Goal: Task Accomplishment & Management: Complete application form

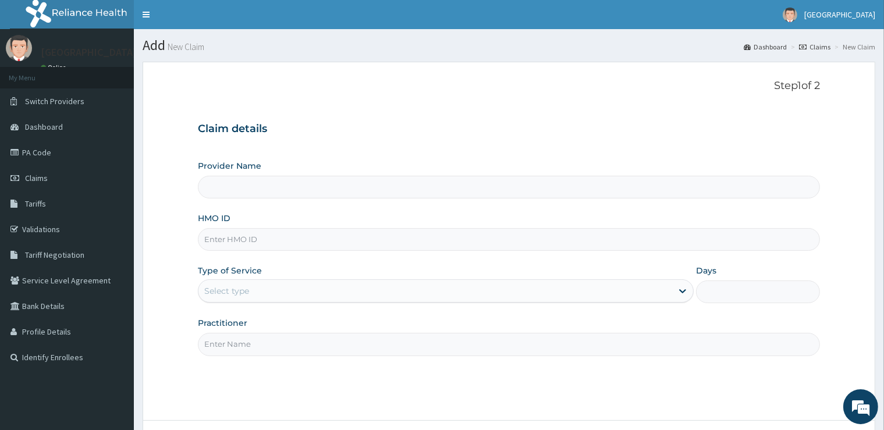
type input "[GEOGRAPHIC_DATA]"
click at [234, 234] on input "HMO ID" at bounding box center [508, 239] width 621 height 23
type input "LBP/10048/C"
drag, startPoint x: 253, startPoint y: 290, endPoint x: 261, endPoint y: 301, distance: 13.7
click at [254, 290] on div "Select type" at bounding box center [435, 291] width 474 height 19
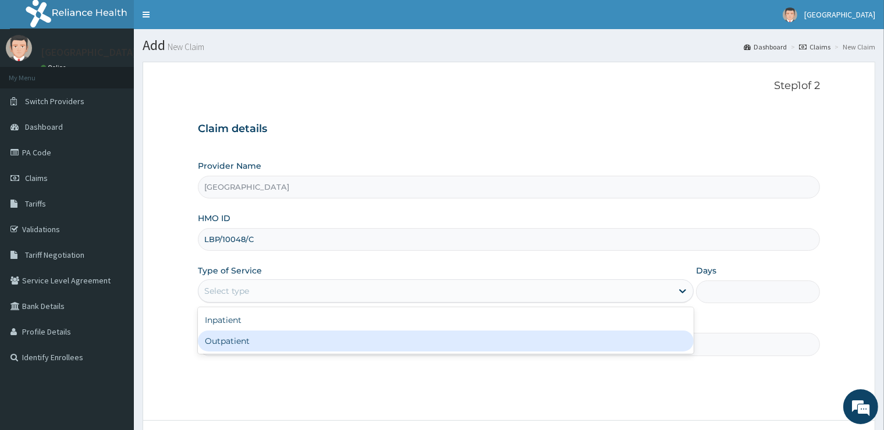
click at [265, 335] on div "Outpatient" at bounding box center [446, 340] width 496 height 21
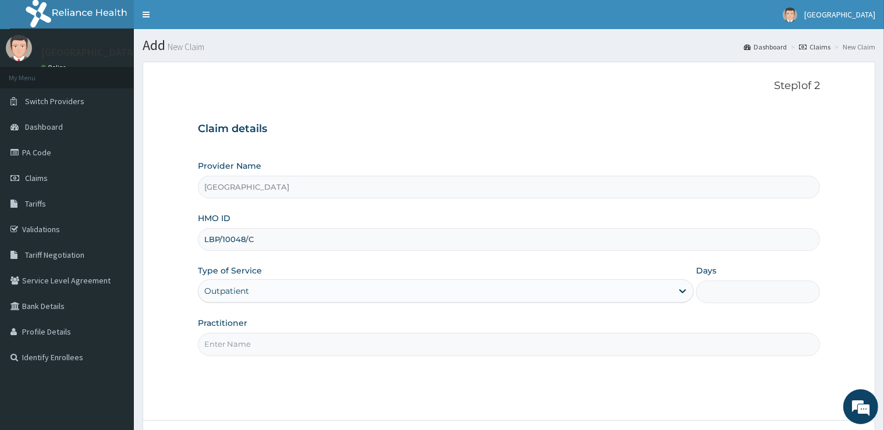
type input "1"
click at [265, 335] on input "Practitioner" at bounding box center [508, 344] width 621 height 23
click at [264, 341] on input "Practitioner" at bounding box center [508, 344] width 621 height 23
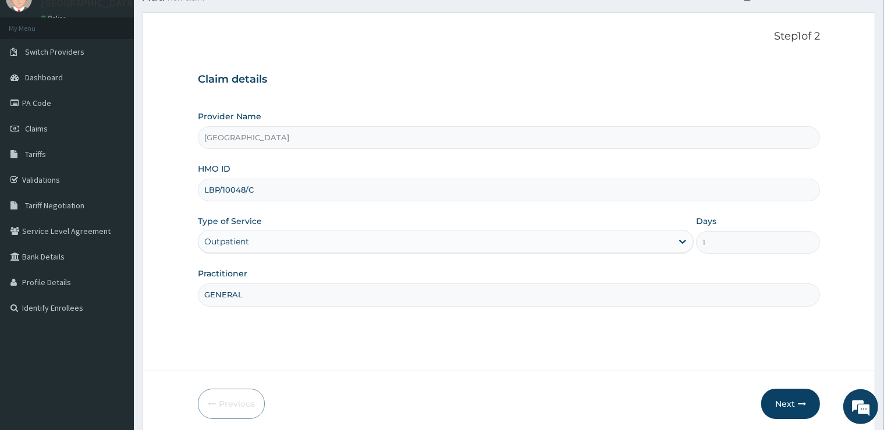
scroll to position [94, 0]
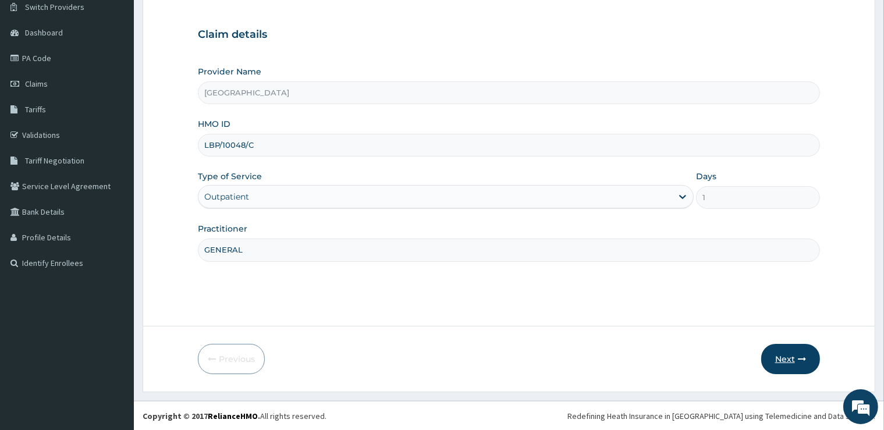
type input "GENERAL"
click at [778, 360] on button "Next" at bounding box center [790, 359] width 59 height 30
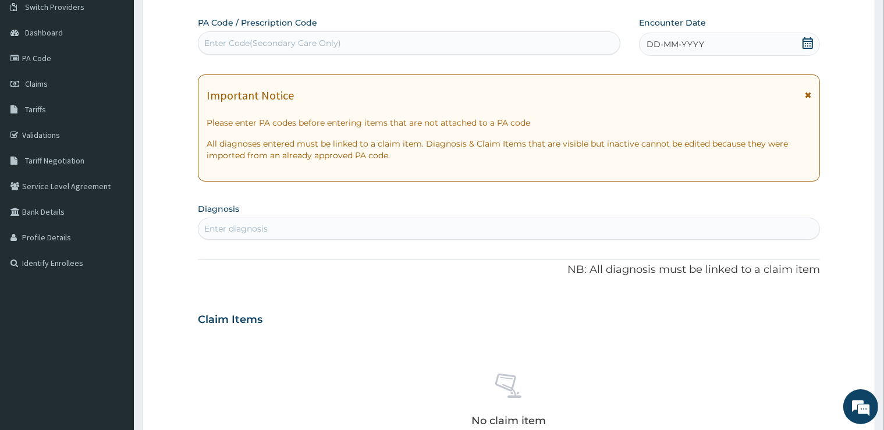
click at [258, 44] on div "Enter Code(Secondary Care Only)" at bounding box center [272, 43] width 137 height 12
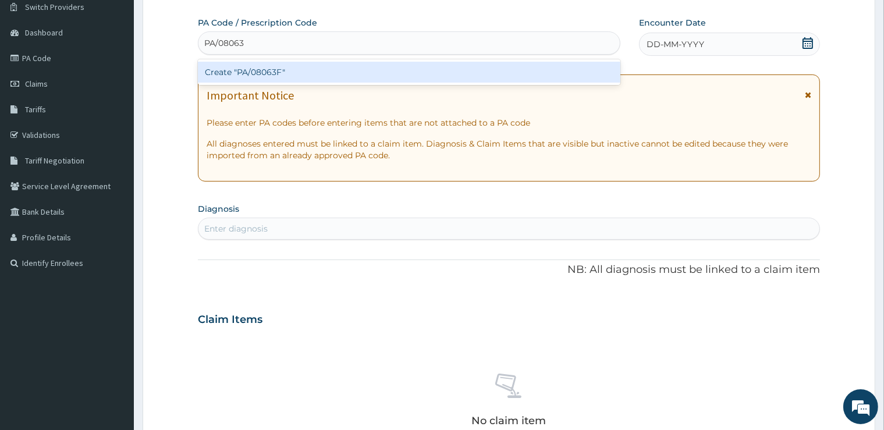
type input "PA/08063F"
click at [254, 74] on div "Create "PA/08063F"" at bounding box center [409, 72] width 422 height 21
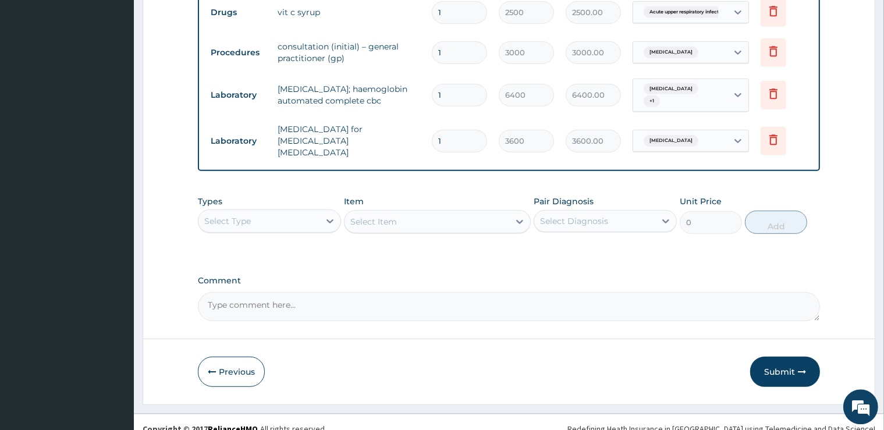
scroll to position [596, 0]
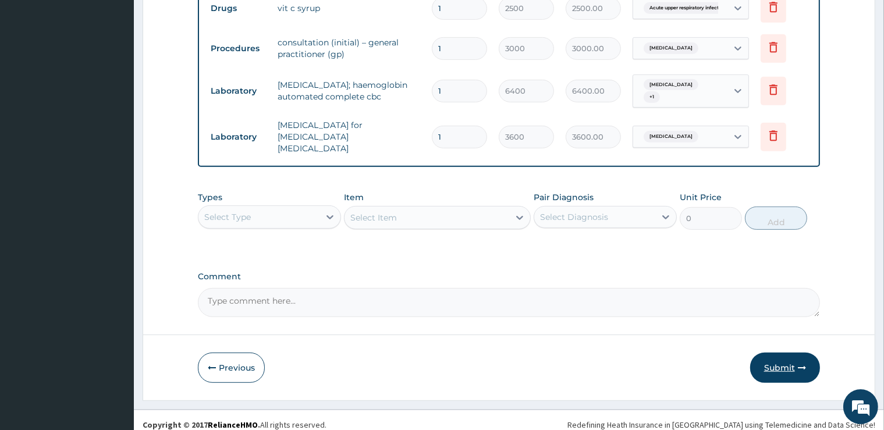
click at [778, 357] on button "Submit" at bounding box center [785, 368] width 70 height 30
click at [767, 353] on button "Submit" at bounding box center [785, 368] width 70 height 30
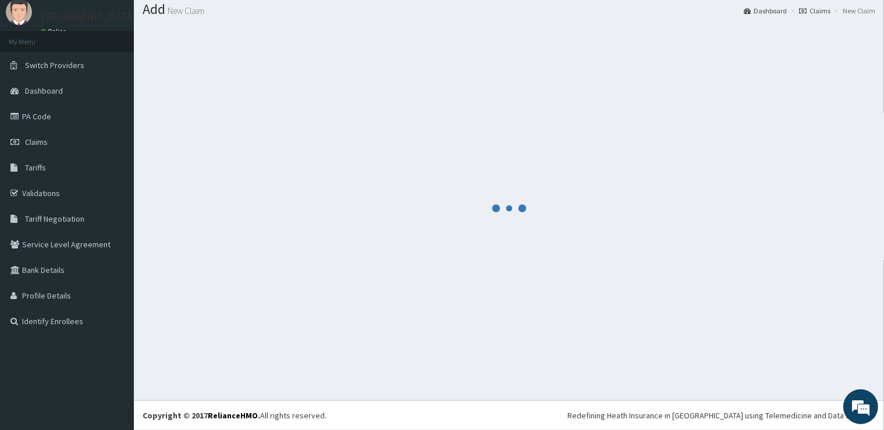
scroll to position [35, 0]
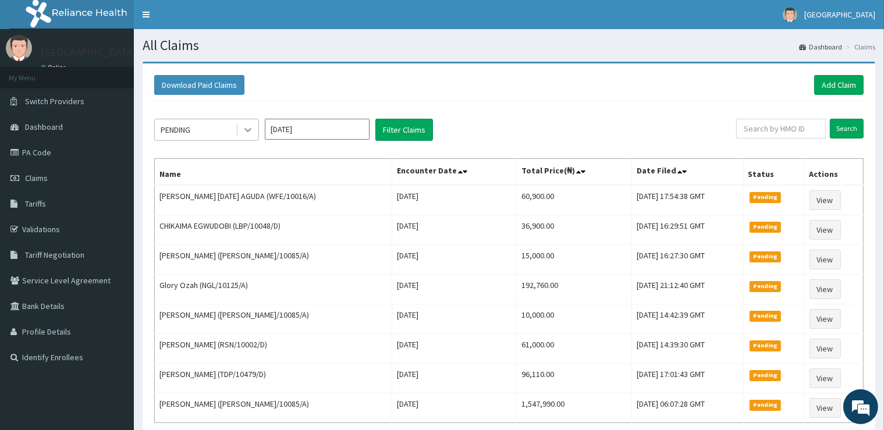
click at [248, 131] on icon at bounding box center [248, 130] width 12 height 12
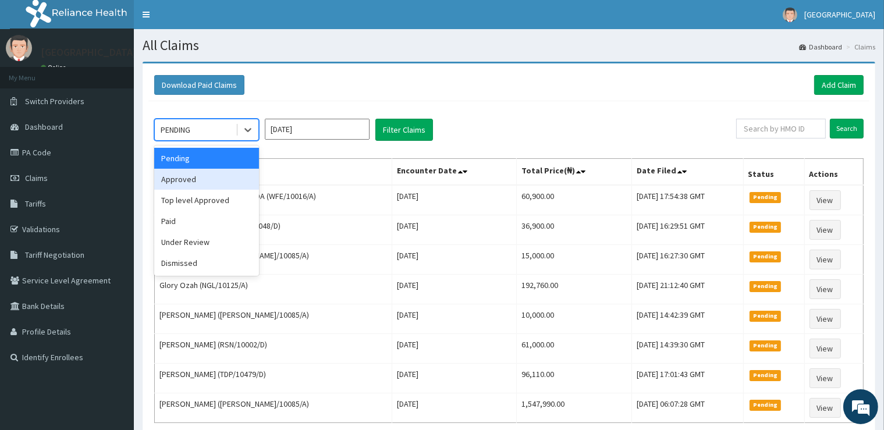
click at [197, 180] on div "Approved" at bounding box center [206, 179] width 105 height 21
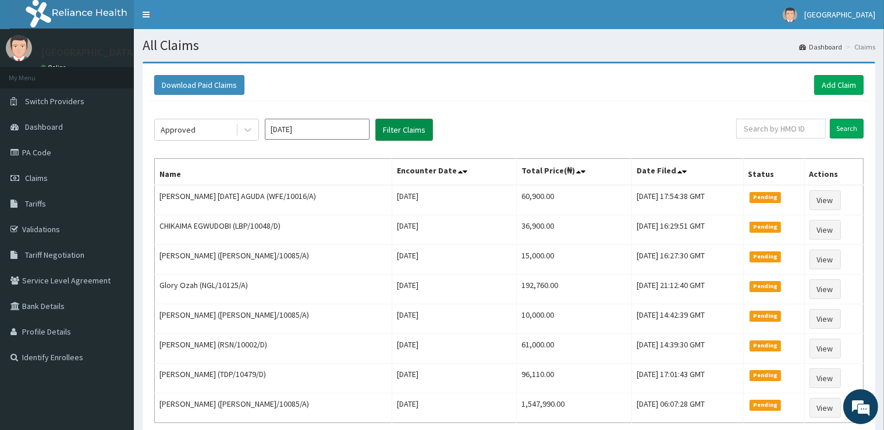
click at [396, 135] on button "Filter Claims" at bounding box center [404, 130] width 58 height 22
